Goal: Task Accomplishment & Management: Use online tool/utility

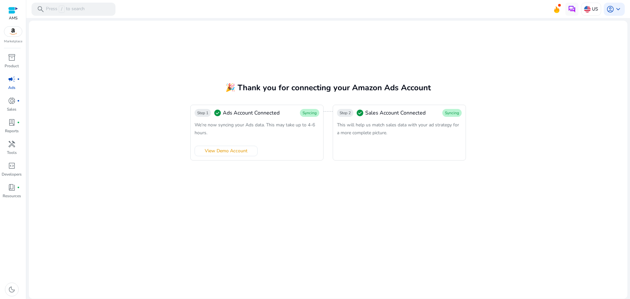
click at [11, 81] on span "campaign" at bounding box center [12, 79] width 8 height 8
click at [11, 102] on span "donut_small" at bounding box center [12, 101] width 8 height 8
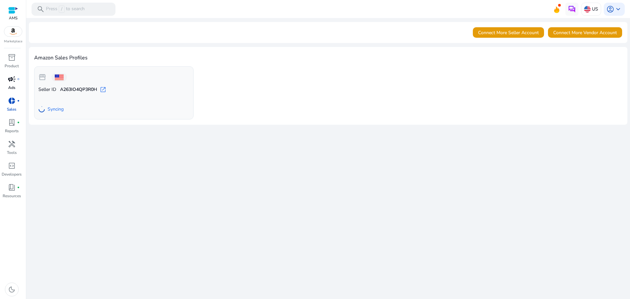
click at [13, 85] on p "Ads" at bounding box center [11, 88] width 7 height 6
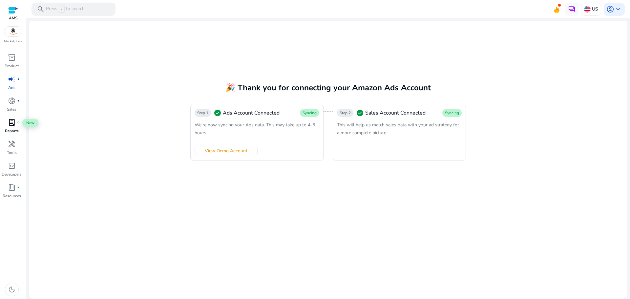
click at [13, 123] on span "lab_profile" at bounding box center [12, 123] width 8 height 8
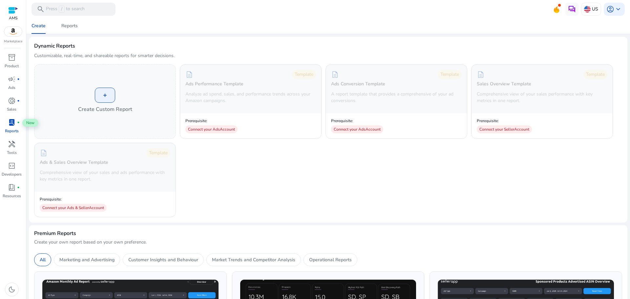
click at [12, 123] on span "lab_profile" at bounding box center [12, 123] width 8 height 8
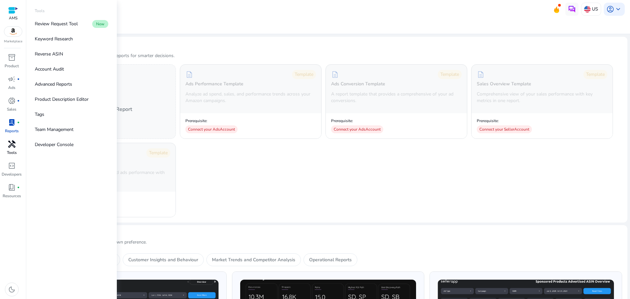
click at [12, 147] on span "handyman" at bounding box center [12, 144] width 8 height 8
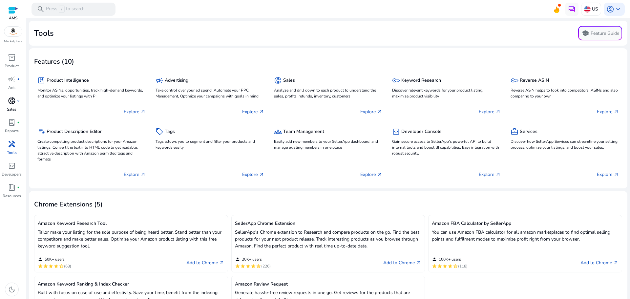
click at [12, 102] on span "donut_small" at bounding box center [12, 101] width 8 height 8
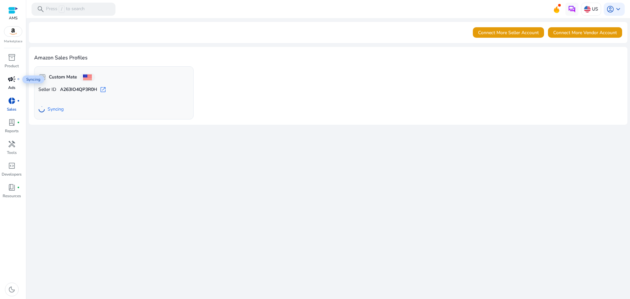
click at [10, 82] on span "campaign" at bounding box center [12, 79] width 8 height 8
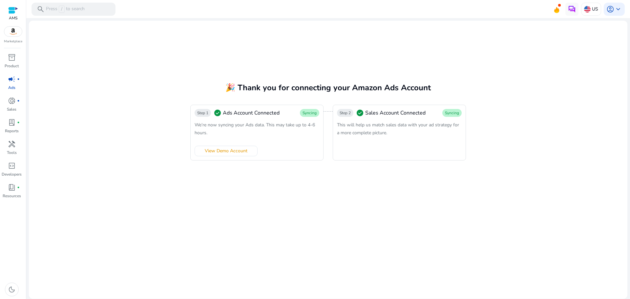
click at [406, 122] on span "This will help us match sales data with your ad strategy for a more complete pi…" at bounding box center [398, 129] width 122 height 14
click at [12, 81] on span "campaign" at bounding box center [12, 79] width 8 height 8
click at [559, 9] on icon at bounding box center [557, 8] width 10 height 9
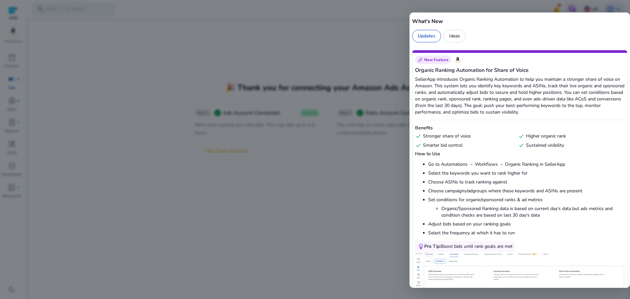
click at [305, 62] on div at bounding box center [315, 149] width 630 height 299
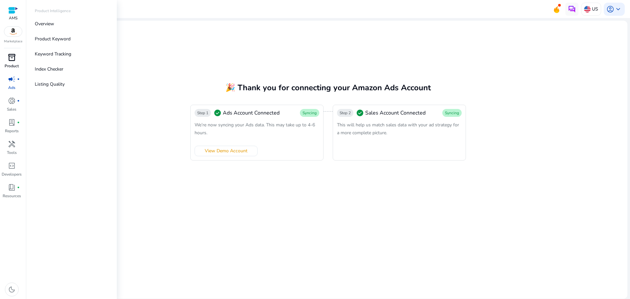
click at [12, 58] on span "inventory_2" at bounding box center [12, 58] width 8 height 8
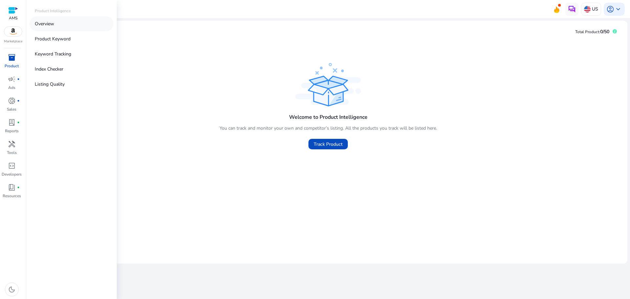
click at [47, 24] on p "Overview" at bounding box center [44, 23] width 19 height 7
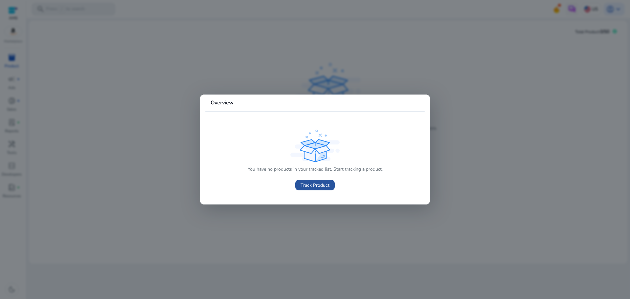
click at [319, 184] on span "Track Product" at bounding box center [315, 185] width 29 height 7
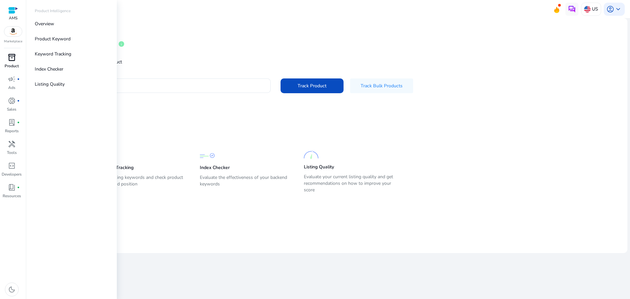
click at [12, 57] on span "inventory_2" at bounding box center [12, 58] width 8 height 8
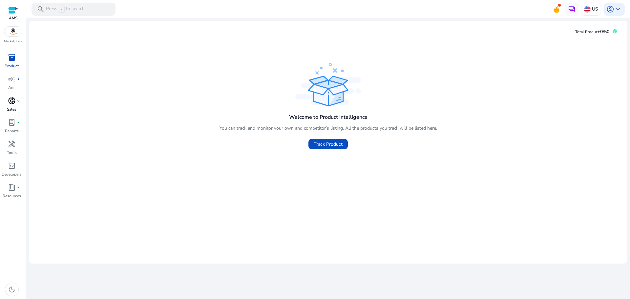
click at [12, 103] on span "donut_small" at bounding box center [12, 101] width 8 height 8
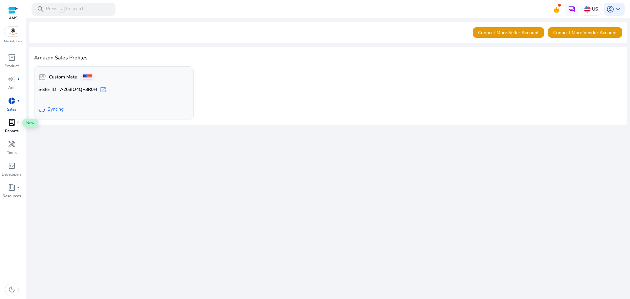
click at [14, 123] on span "lab_profile" at bounding box center [12, 123] width 8 height 8
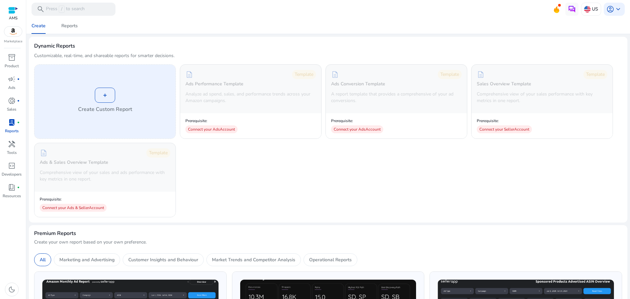
click at [104, 93] on div "+" at bounding box center [105, 95] width 20 height 15
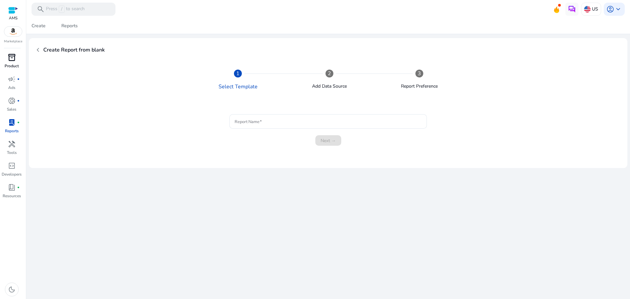
click at [12, 56] on span "inventory_2" at bounding box center [12, 58] width 8 height 8
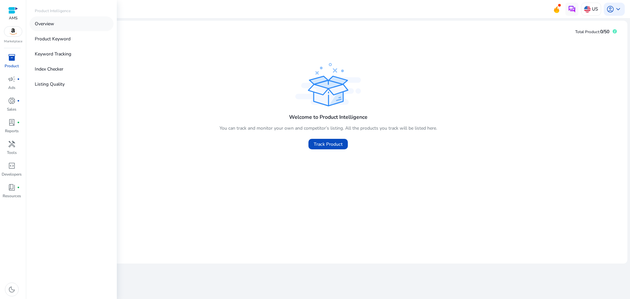
click at [44, 21] on p "Overview" at bounding box center [44, 23] width 19 height 7
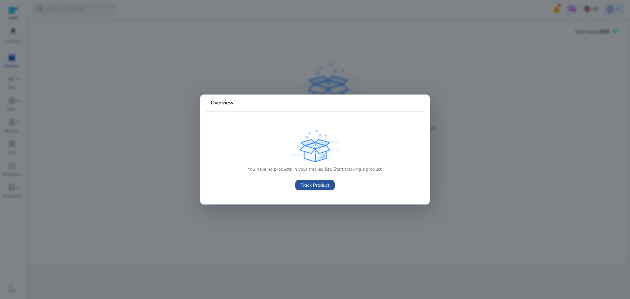
click at [331, 184] on span at bounding box center [315, 185] width 39 height 16
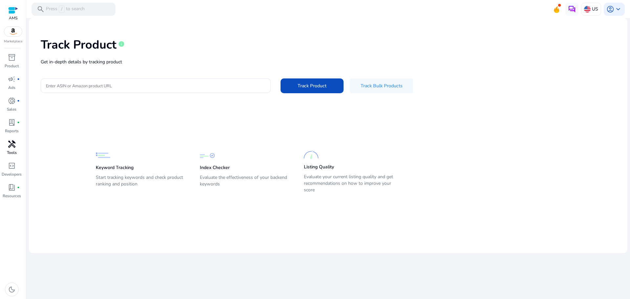
click at [16, 149] on link "handyman Tools" at bounding box center [11, 150] width 23 height 22
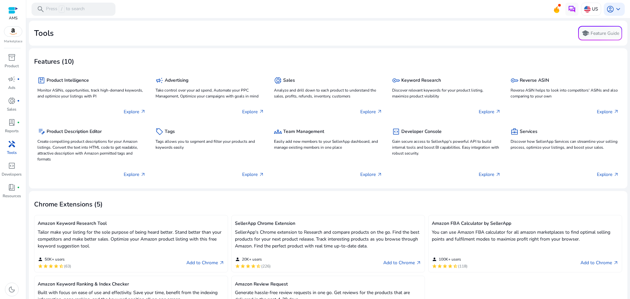
click at [239, 55] on div "Features (10)" at bounding box center [328, 61] width 588 height 15
click at [10, 82] on span "campaign" at bounding box center [12, 79] width 8 height 8
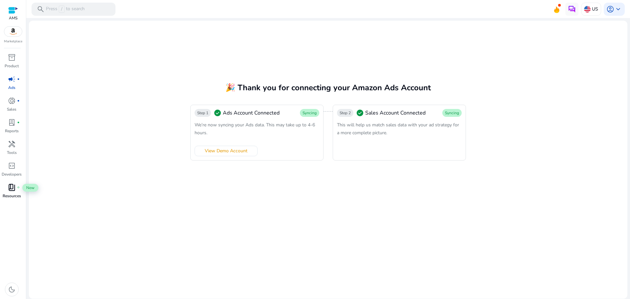
click at [11, 191] on span "book_4" at bounding box center [12, 188] width 8 height 8
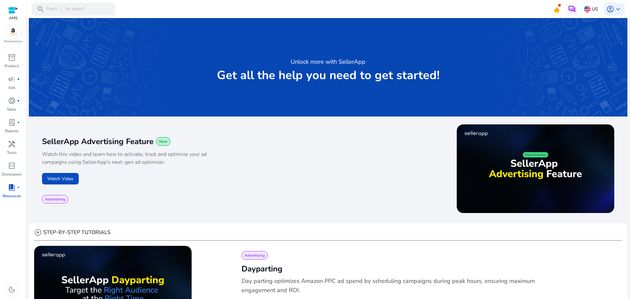
click at [15, 9] on div at bounding box center [13, 11] width 10 height 8
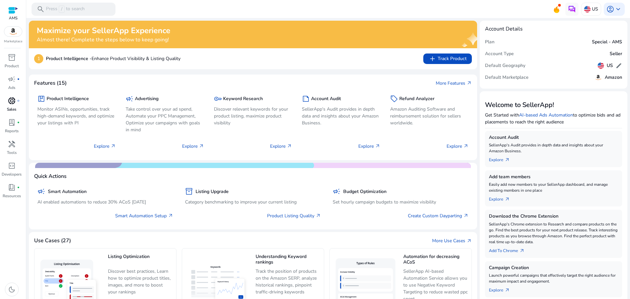
click at [10, 101] on span "donut_small" at bounding box center [12, 101] width 8 height 8
